Goal: Task Accomplishment & Management: Complete application form

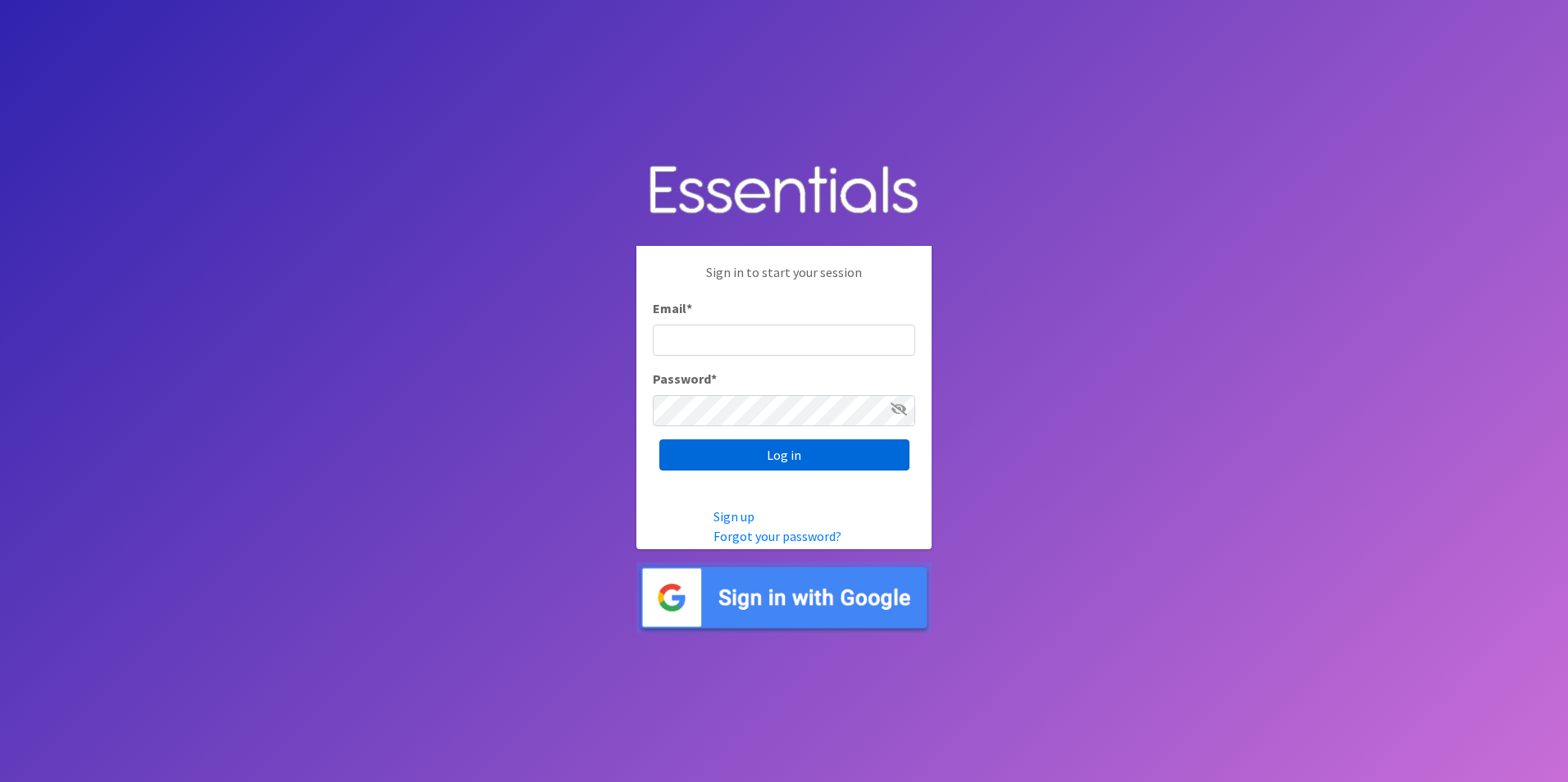
type input "[PERSON_NAME][EMAIL_ADDRESS][DOMAIN_NAME]"
click at [781, 452] on input "Log in" at bounding box center [785, 455] width 251 height 31
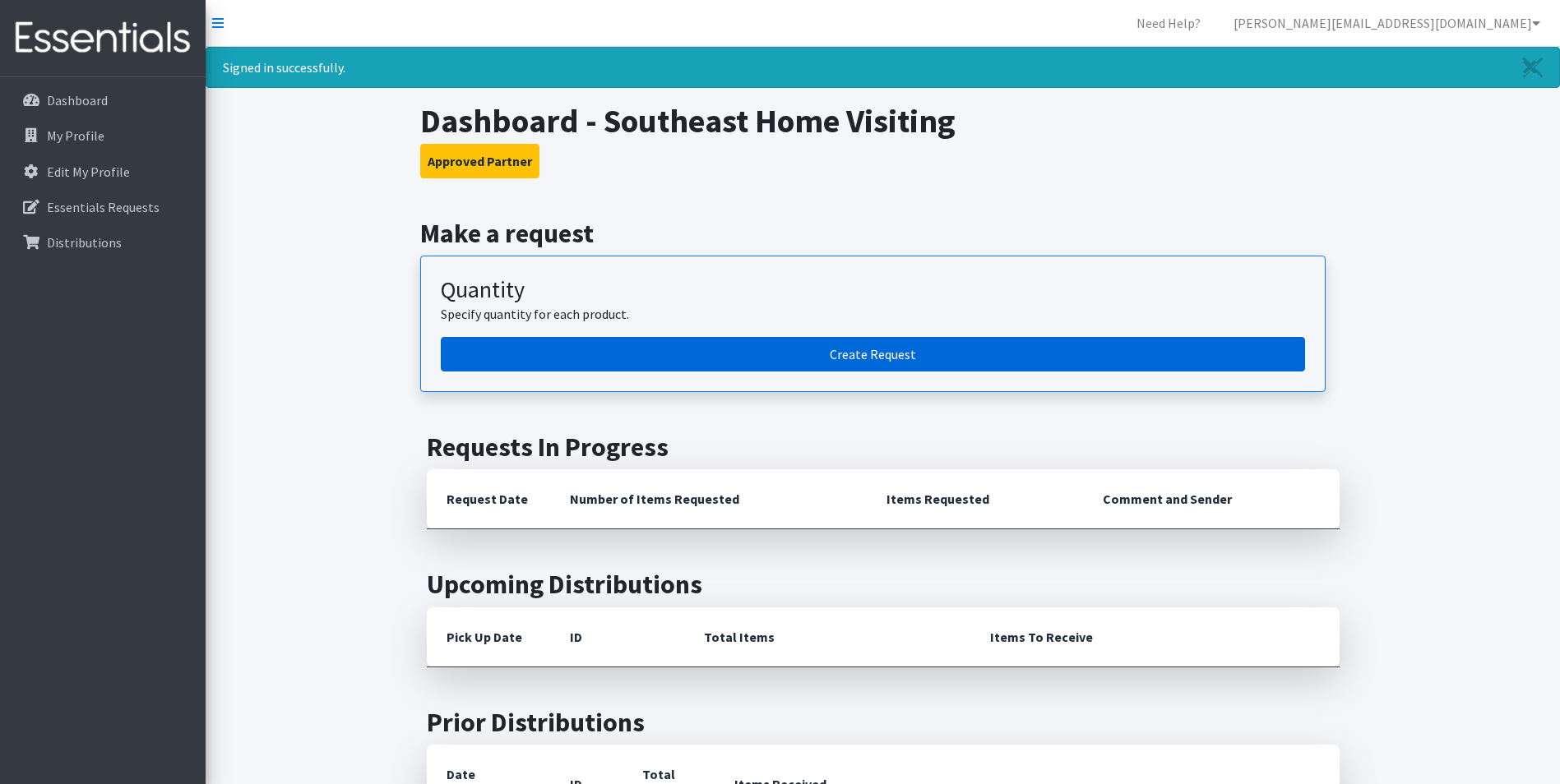
click at [916, 343] on link "Create Request" at bounding box center [873, 353] width 865 height 34
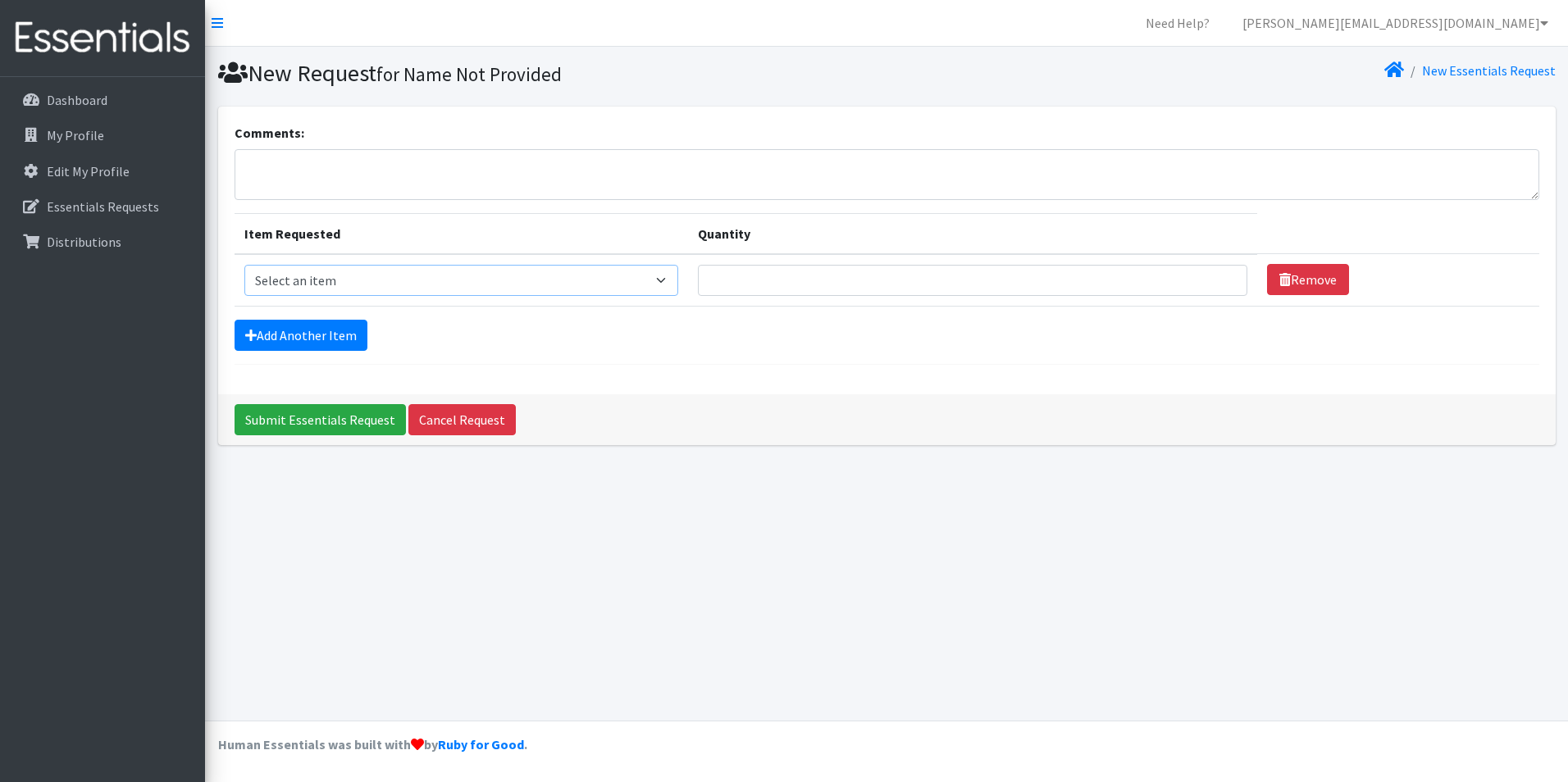
click at [304, 272] on select "Select an item Adult Briefs (x-small) Adult Briefs Large Adult Briefs X-Large A…" at bounding box center [461, 281] width 434 height 31
select select "346"
click at [245, 265] on select "Select an item Adult Briefs (x-small) Adult Briefs Large Adult Briefs X-Large A…" at bounding box center [461, 281] width 434 height 31
click at [766, 282] on input "Quantity" at bounding box center [973, 281] width 550 height 31
type input "100"
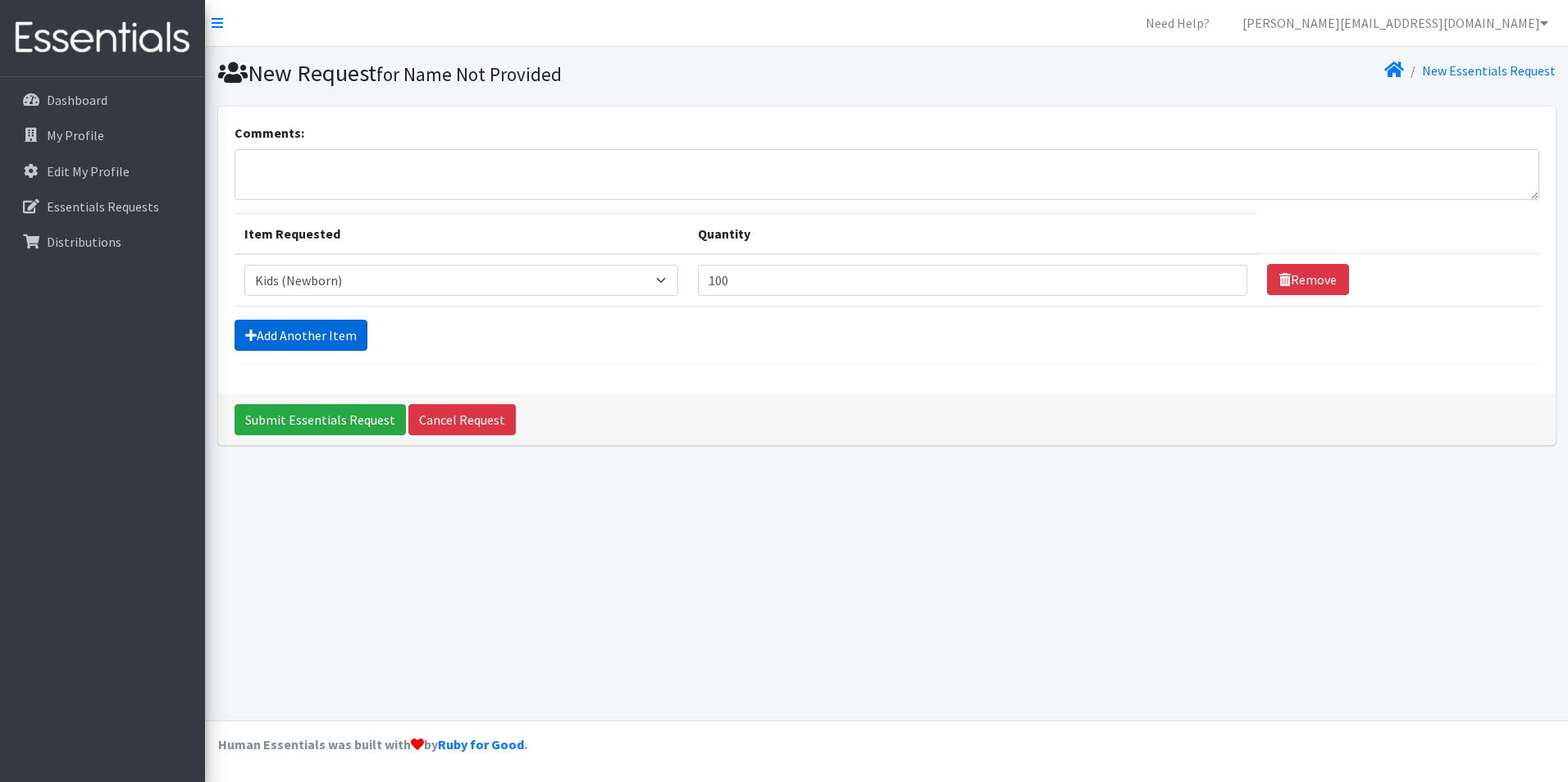
click at [292, 346] on link "Add Another Item" at bounding box center [301, 336] width 133 height 31
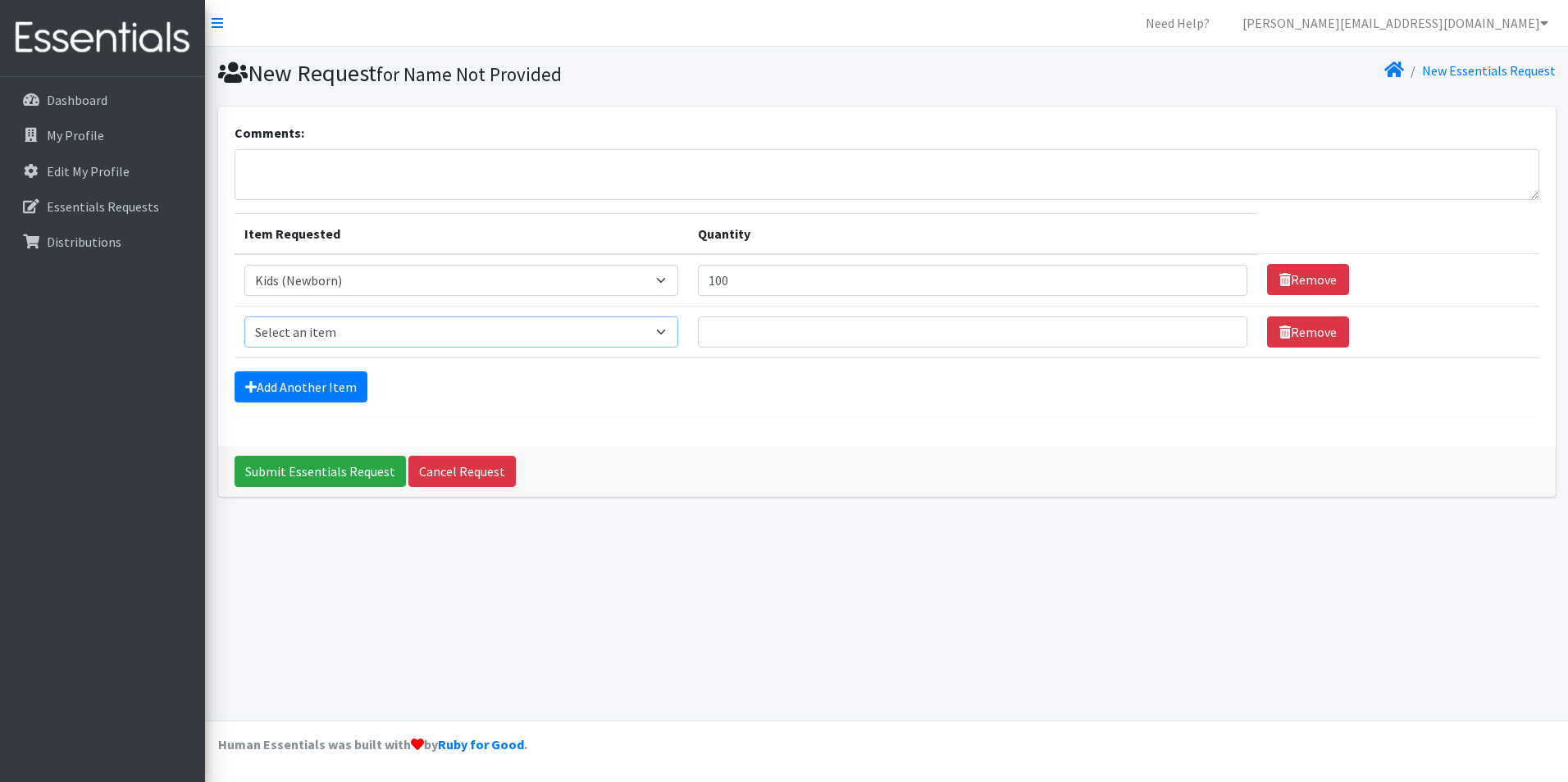
click at [412, 346] on select "Select an item Adult Briefs (x-small) Adult Briefs Large Adult Briefs X-Large A…" at bounding box center [461, 332] width 434 height 31
select select "326"
click at [245, 316] on select "Select an item Adult Briefs (x-small) Adult Briefs Large Adult Briefs X-Large A…" at bounding box center [461, 332] width 434 height 31
click at [765, 339] on input "Quantity" at bounding box center [973, 332] width 550 height 31
type input "200"
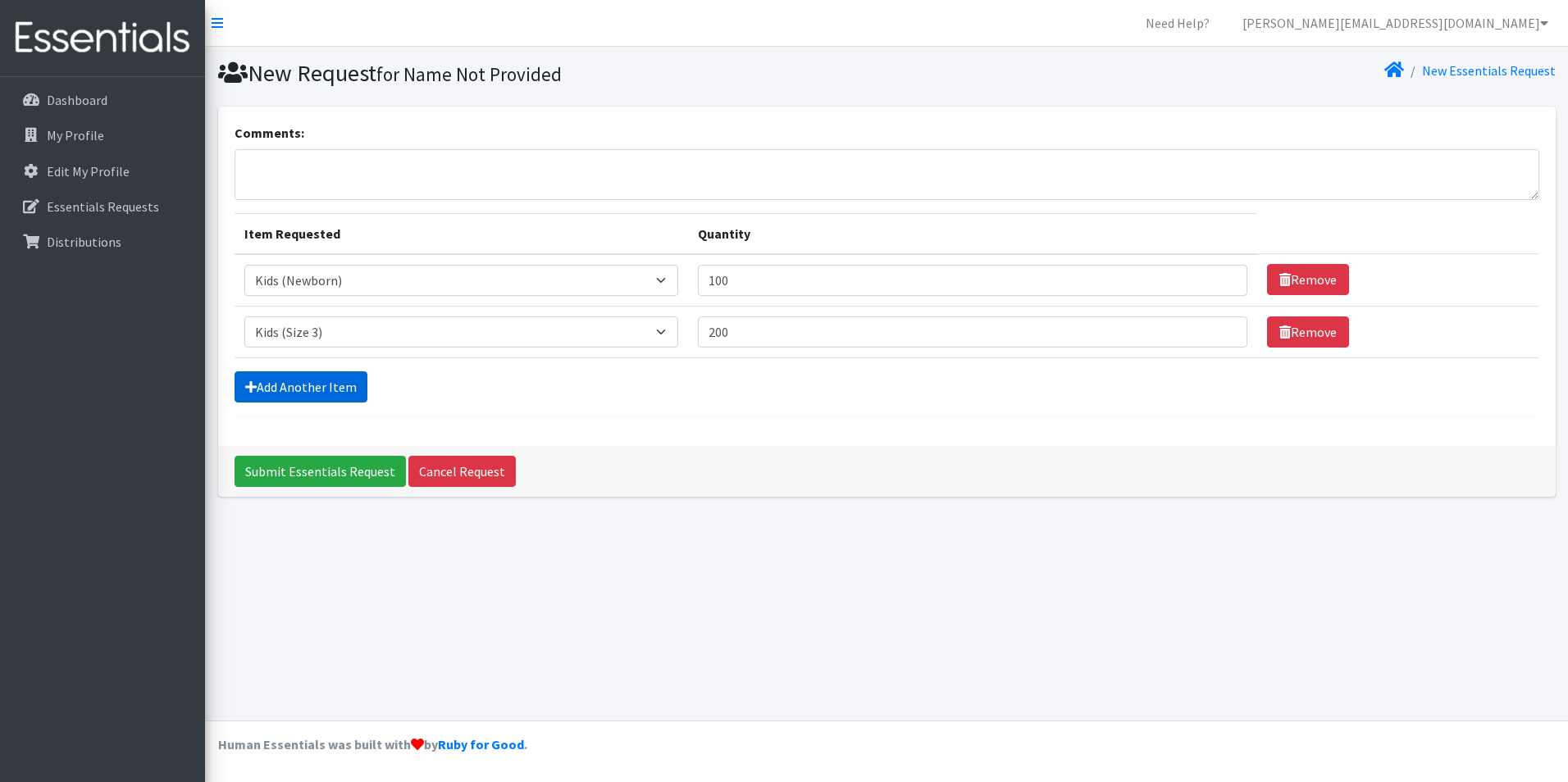
click at [295, 391] on link "Add Another Item" at bounding box center [301, 388] width 133 height 31
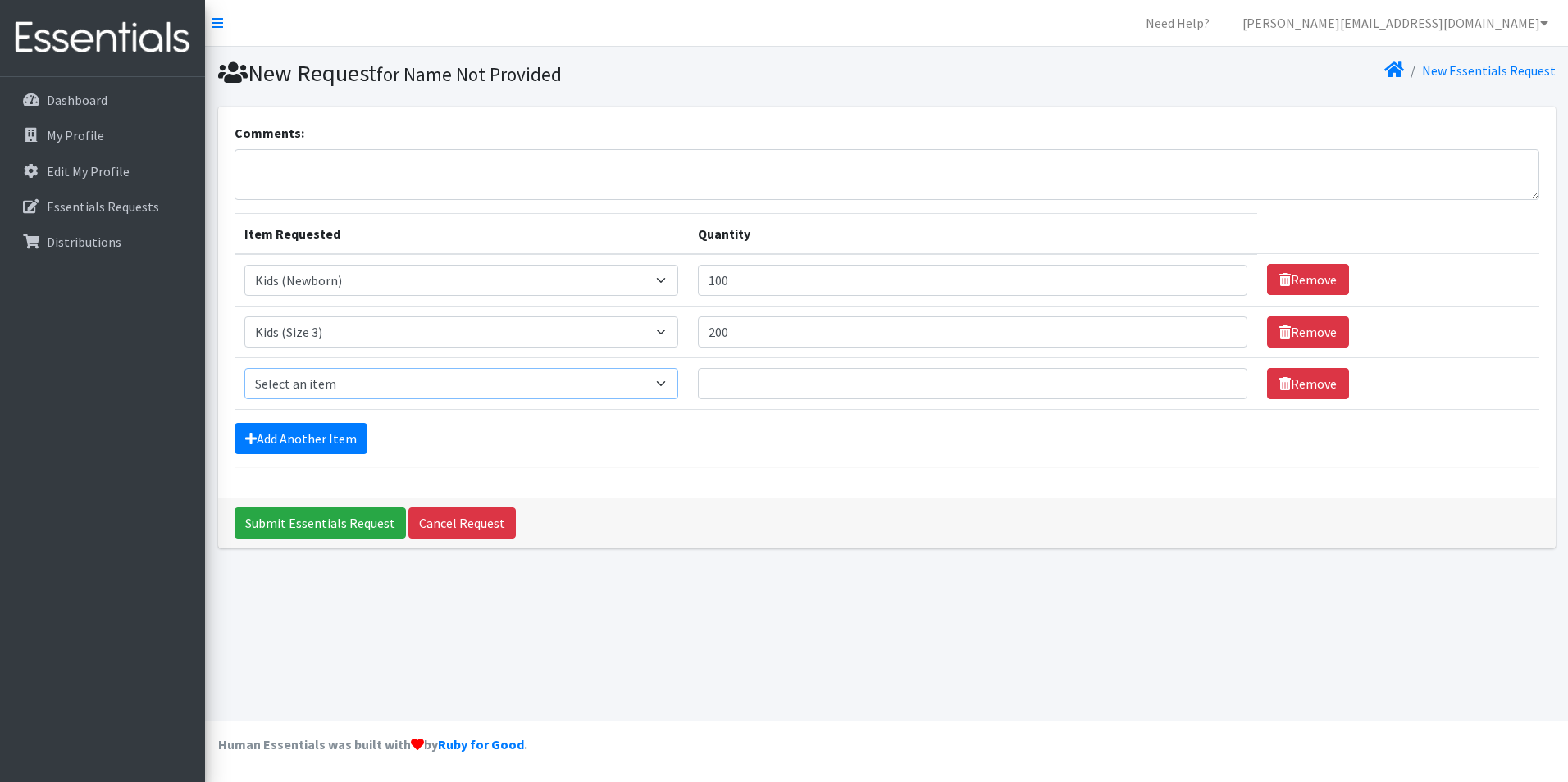
drag, startPoint x: 295, startPoint y: 391, endPoint x: 374, endPoint y: 382, distance: 79.5
click at [374, 382] on select "Select an item Adult Briefs (x-small) Adult Briefs Large Adult Briefs X-Large A…" at bounding box center [461, 384] width 434 height 31
select select "336"
click at [245, 368] on select "Select an item Adult Briefs (x-small) Adult Briefs Large Adult Briefs X-Large A…" at bounding box center [461, 384] width 434 height 31
click at [743, 385] on input "Quantity" at bounding box center [973, 384] width 550 height 31
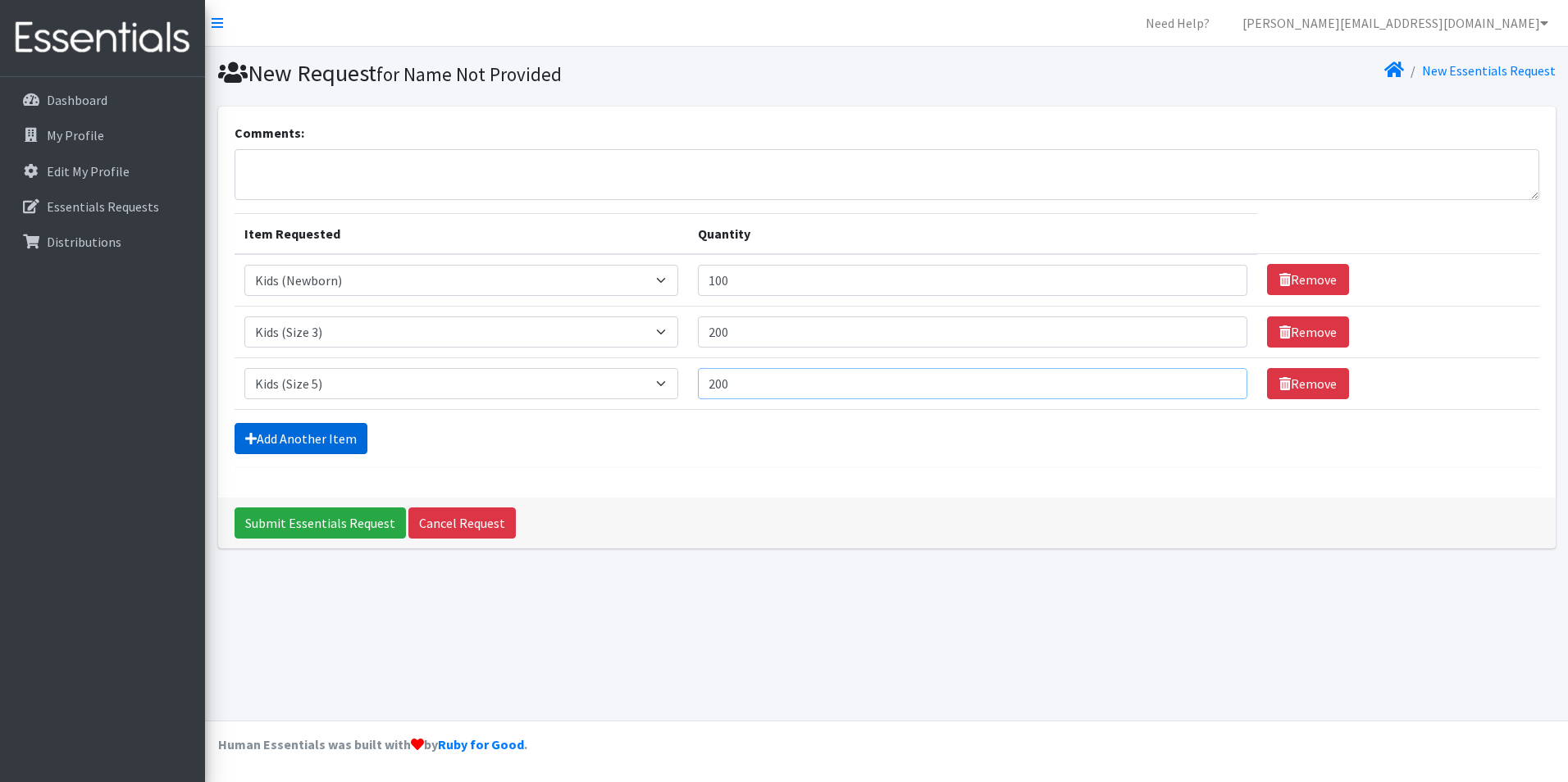
type input "200"
click at [334, 442] on link "Add Another Item" at bounding box center [301, 438] width 133 height 31
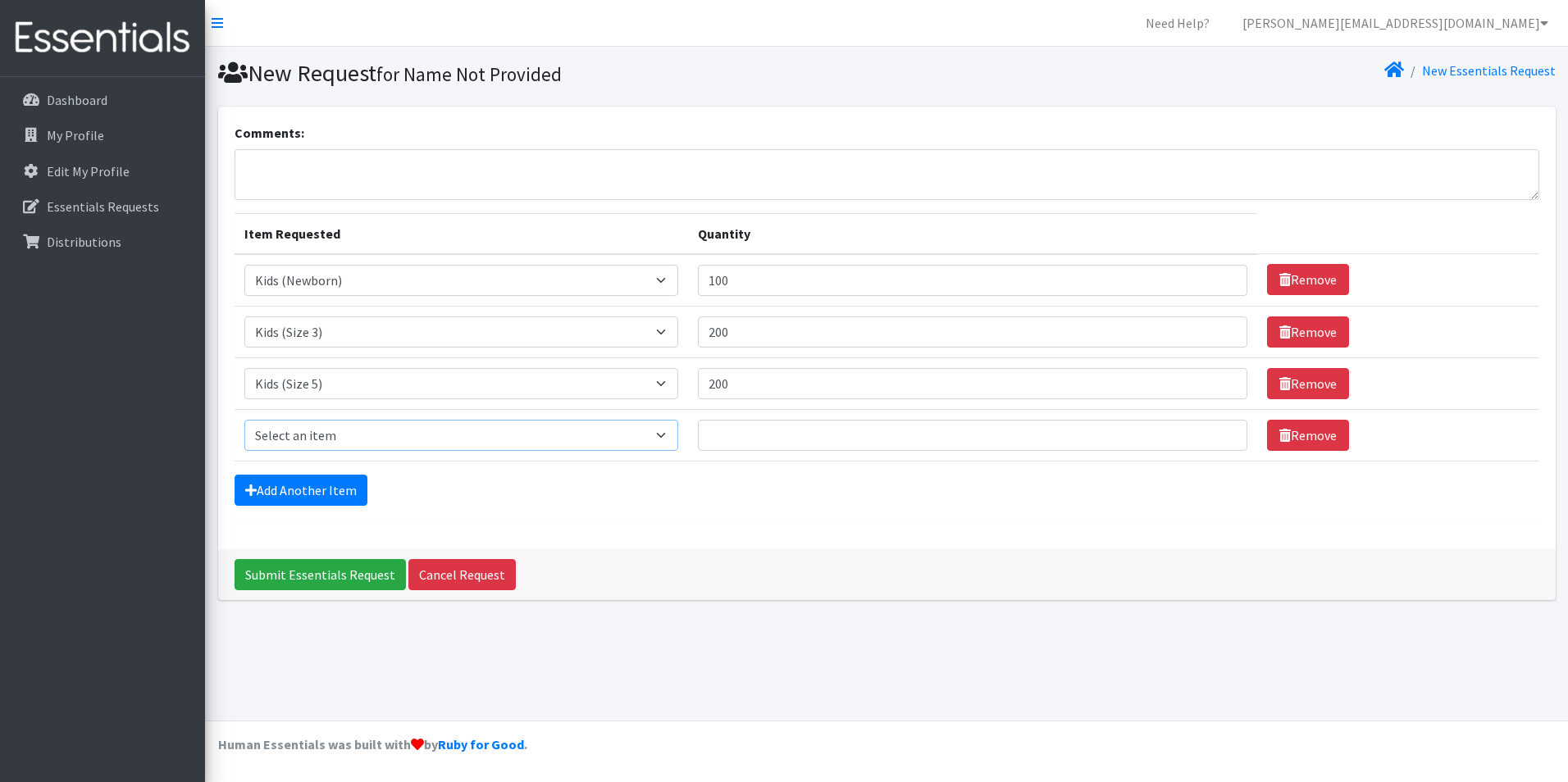
click at [342, 436] on select "Select an item Adult Briefs (x-small) Adult Briefs Large Adult Briefs X-Large A…" at bounding box center [461, 436] width 434 height 31
select select "338"
click at [245, 420] on select "Select an item Adult Briefs (x-small) Adult Briefs Large Adult Briefs X-Large A…" at bounding box center [461, 436] width 434 height 31
click at [799, 442] on input "Quantity" at bounding box center [973, 436] width 550 height 31
type input "200"
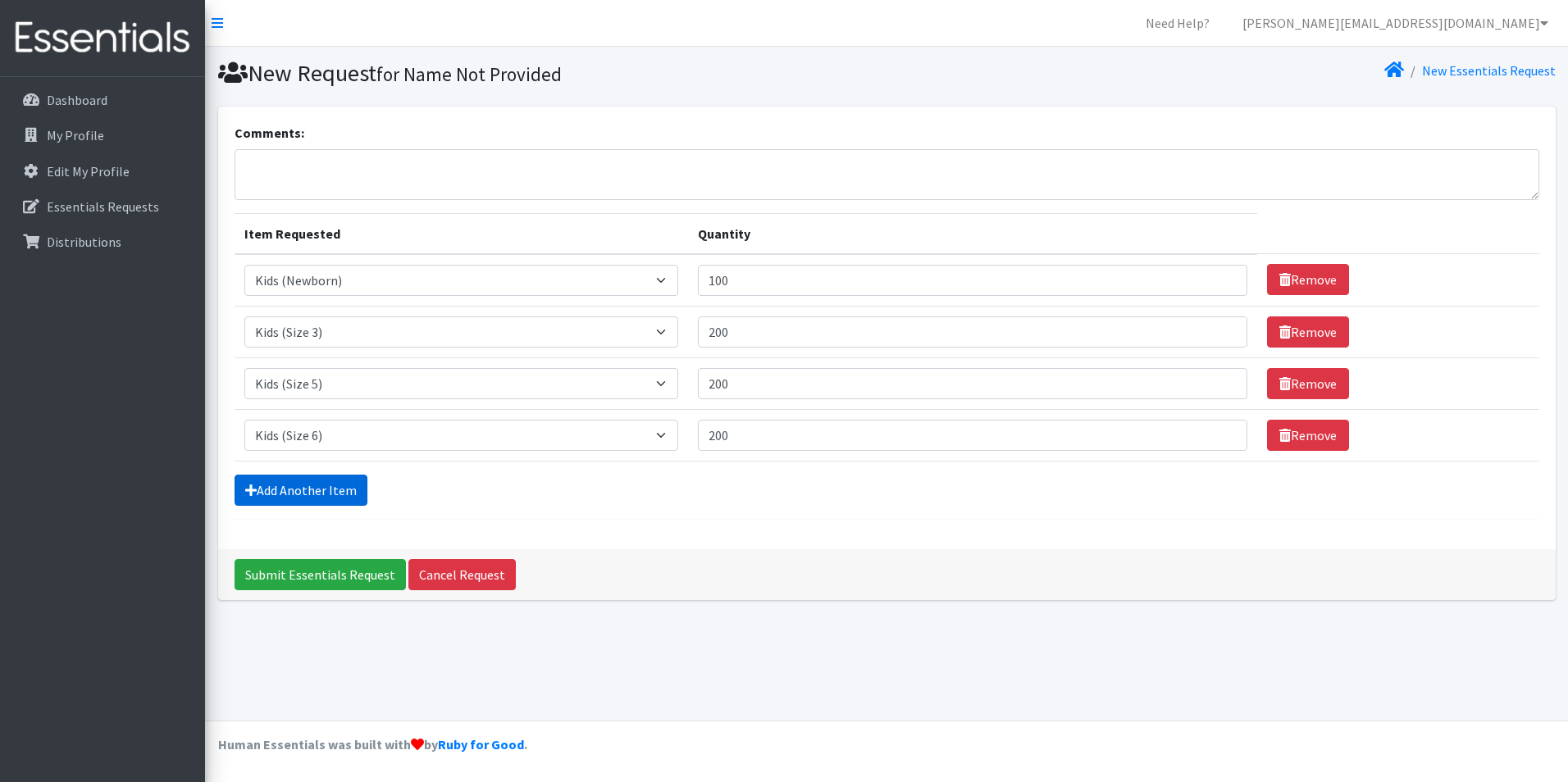
click at [315, 483] on link "Add Another Item" at bounding box center [301, 490] width 133 height 31
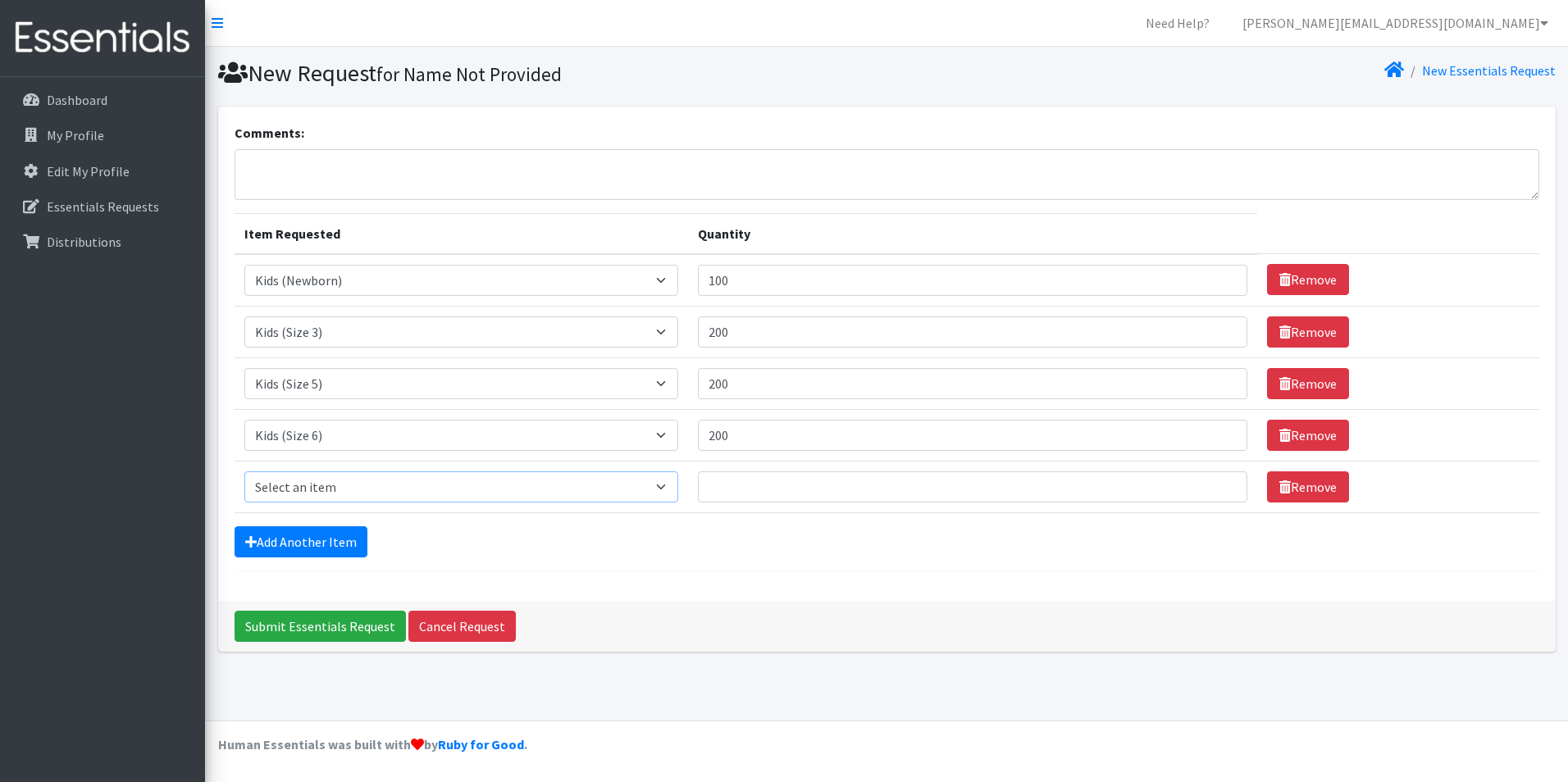
click at [469, 480] on select "Select an item Adult Briefs (x-small) Adult Briefs Large Adult Briefs X-Large A…" at bounding box center [461, 487] width 434 height 31
select select "353"
click at [245, 472] on select "Select an item Adult Briefs (x-small) Adult Briefs Large Adult Briefs X-Large A…" at bounding box center [461, 487] width 434 height 31
click at [715, 482] on input "Quantity" at bounding box center [973, 487] width 550 height 31
type input "140"
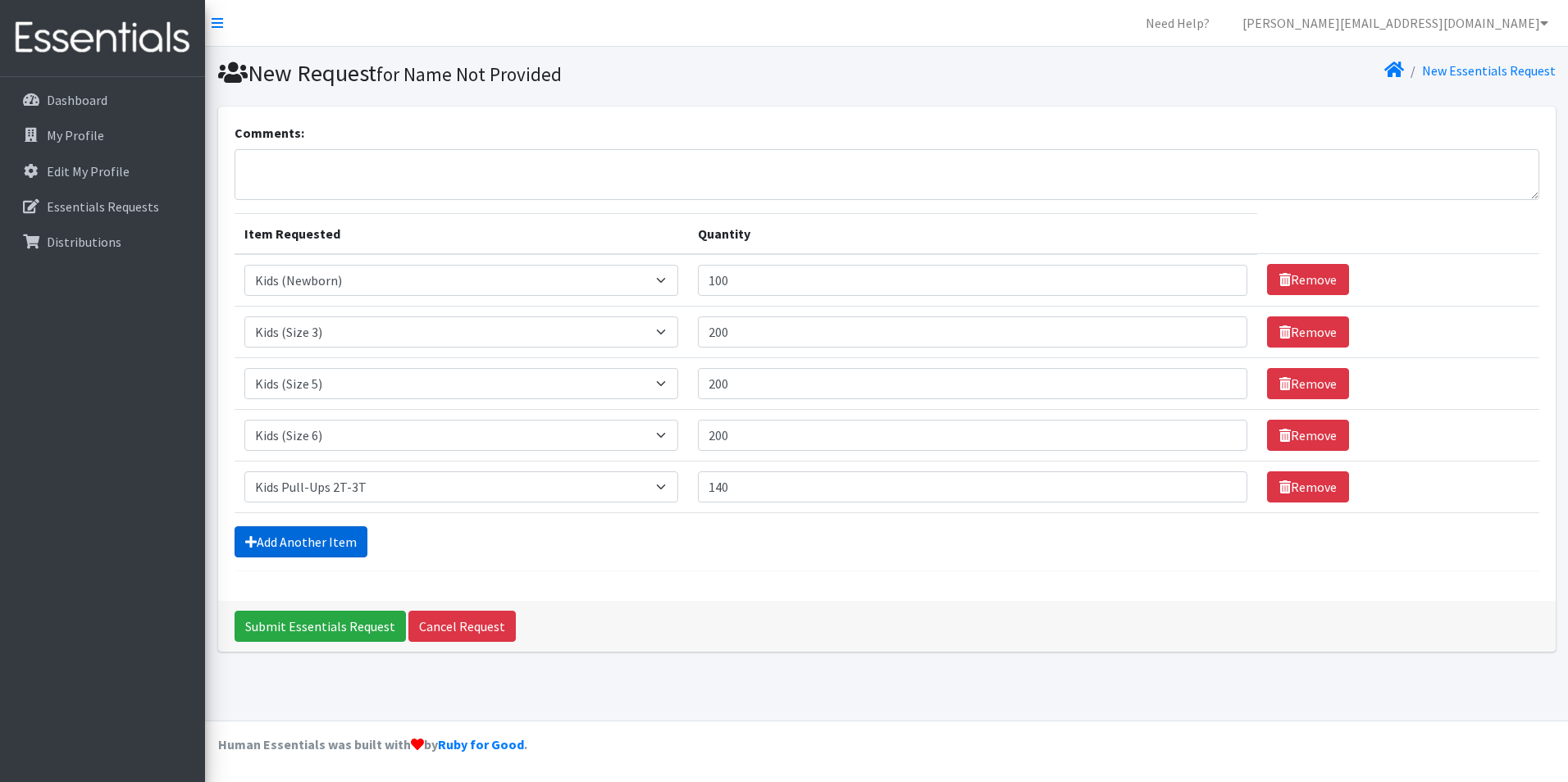
click at [334, 550] on link "Add Another Item" at bounding box center [301, 542] width 133 height 31
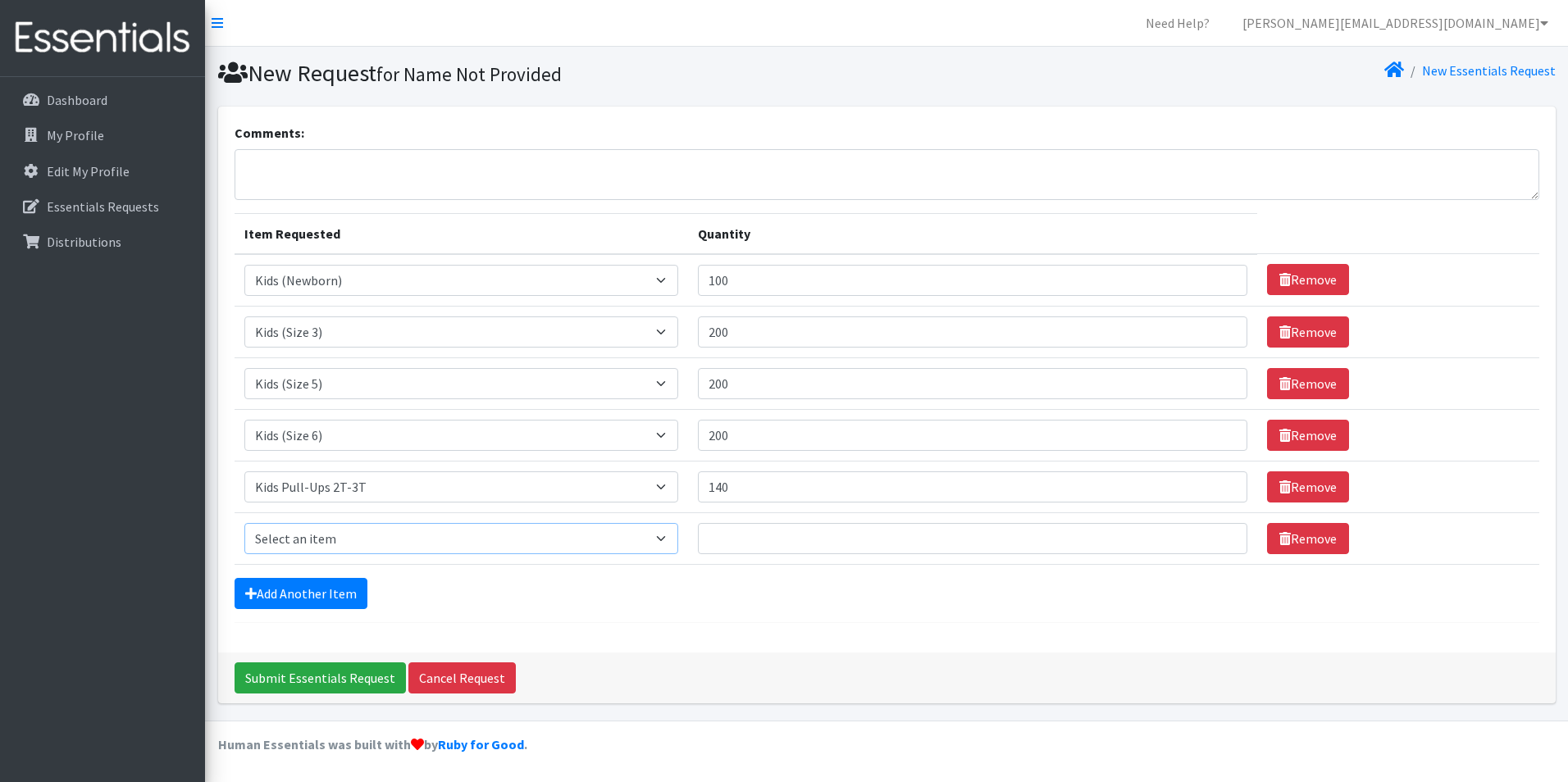
click at [365, 543] on select "Select an item Adult Briefs (x-small) Adult Briefs Large Adult Briefs X-Large A…" at bounding box center [461, 539] width 434 height 31
select select "354"
click at [245, 524] on select "Select an item Adult Briefs (x-small) Adult Briefs Large Adult Briefs X-Large A…" at bounding box center [461, 539] width 434 height 31
click at [747, 539] on input "Quantity" at bounding box center [973, 539] width 550 height 31
type input "184"
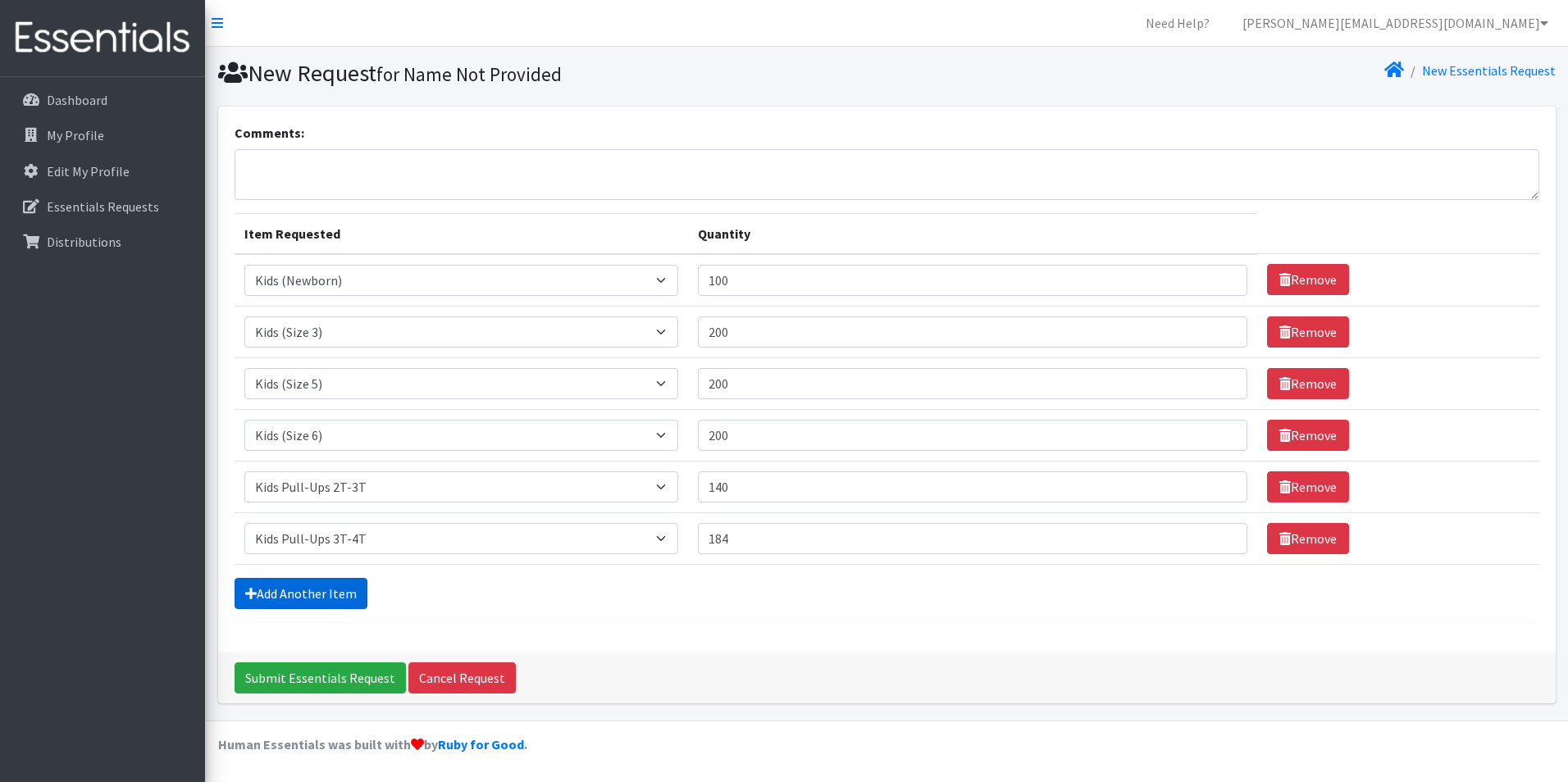
click at [315, 601] on link "Add Another Item" at bounding box center [301, 594] width 133 height 31
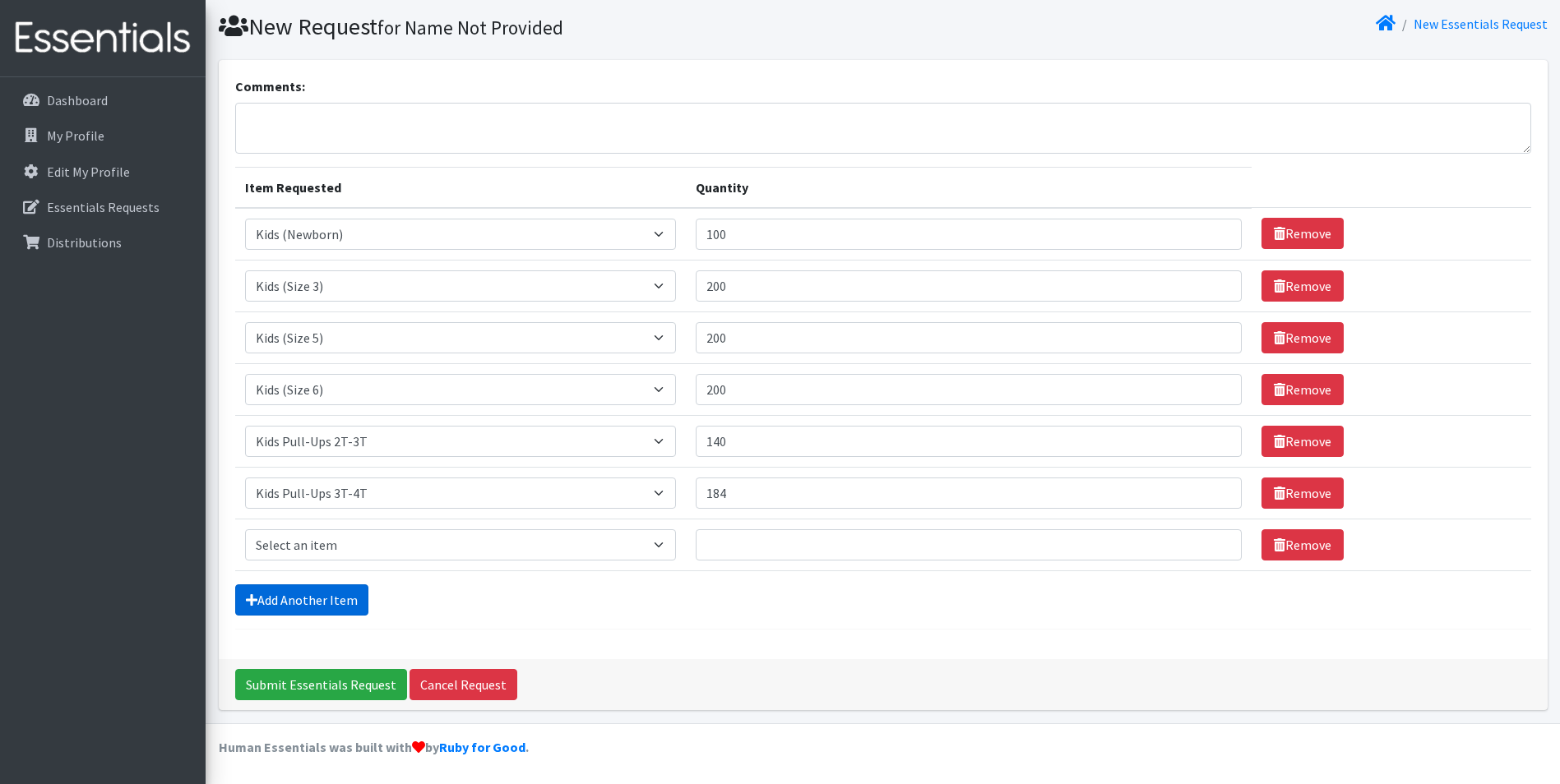
scroll to position [48, 0]
click at [317, 555] on select "Select an item Adult Briefs (x-small) Adult Briefs Large Adult Briefs X-Large A…" at bounding box center [460, 545] width 431 height 31
select select "4717"
click at [245, 529] on select "Select an item Adult Briefs (x-small) Adult Briefs Large Adult Briefs X-Large A…" at bounding box center [460, 545] width 431 height 31
click at [830, 548] on input "Quantity" at bounding box center [969, 545] width 546 height 31
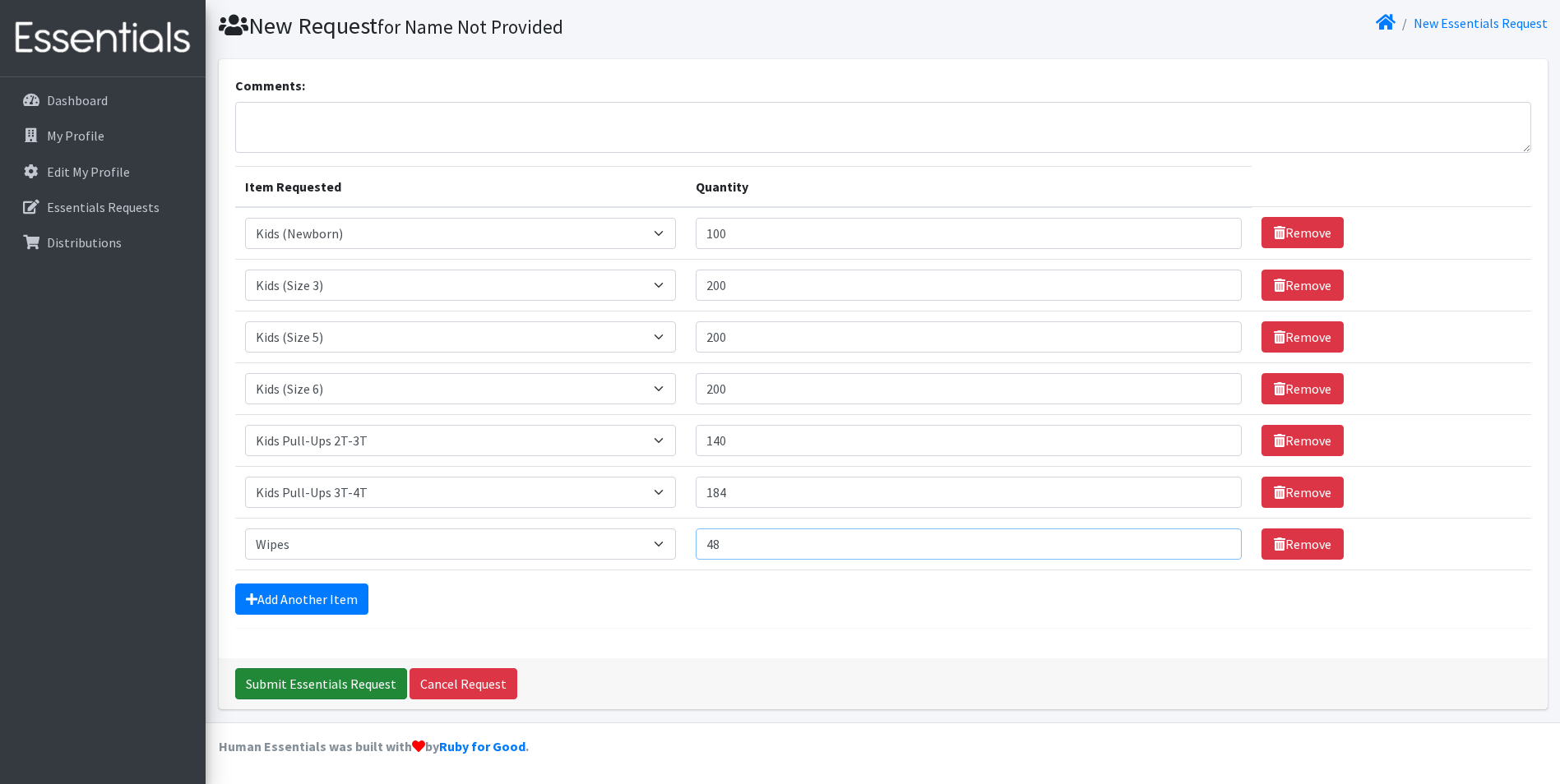
type input "48"
click at [358, 675] on input "Submit Essentials Request" at bounding box center [321, 684] width 172 height 31
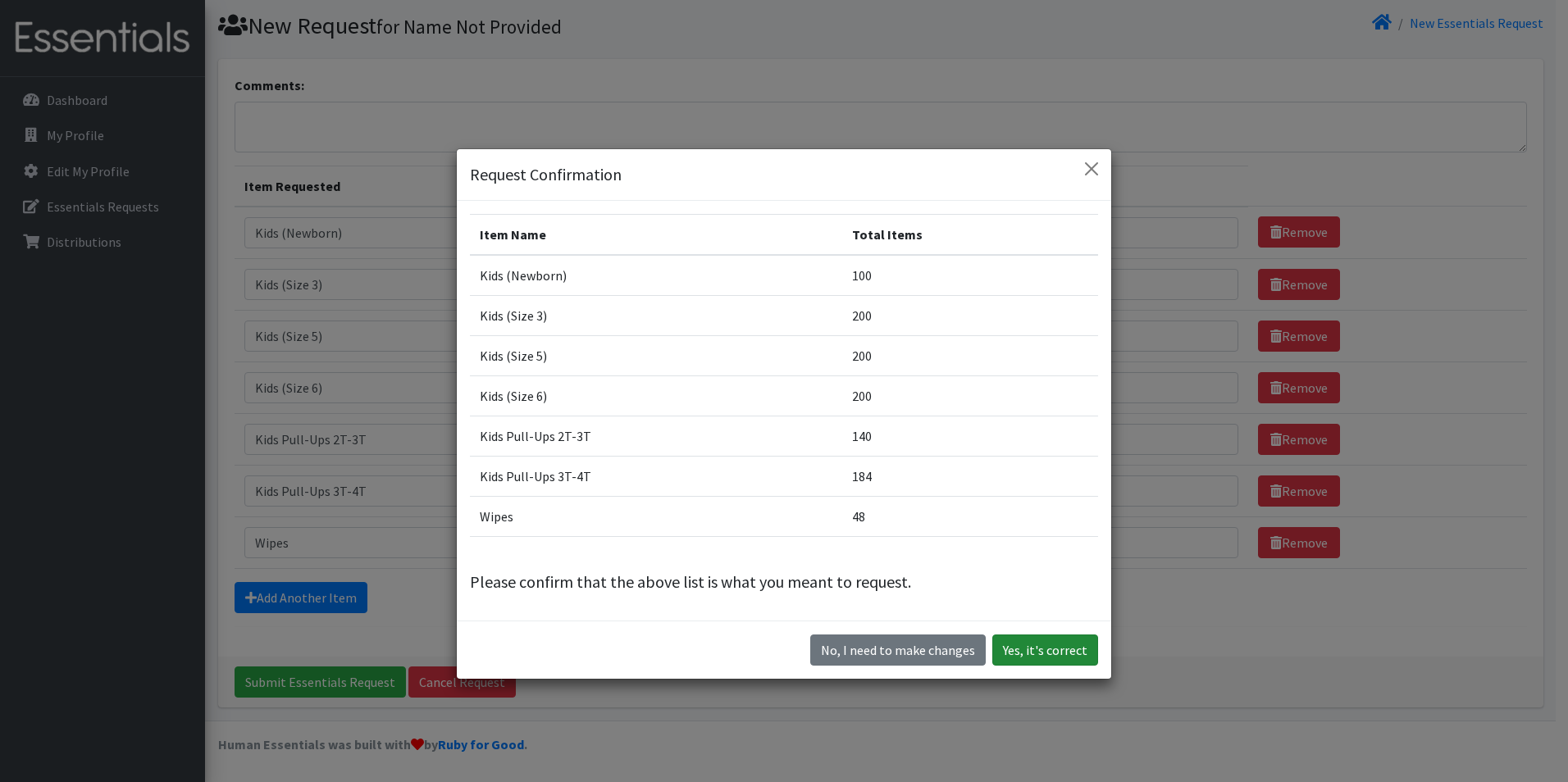
click at [1004, 643] on button "Yes, it's correct" at bounding box center [1045, 650] width 106 height 31
